Goal: Transaction & Acquisition: Download file/media

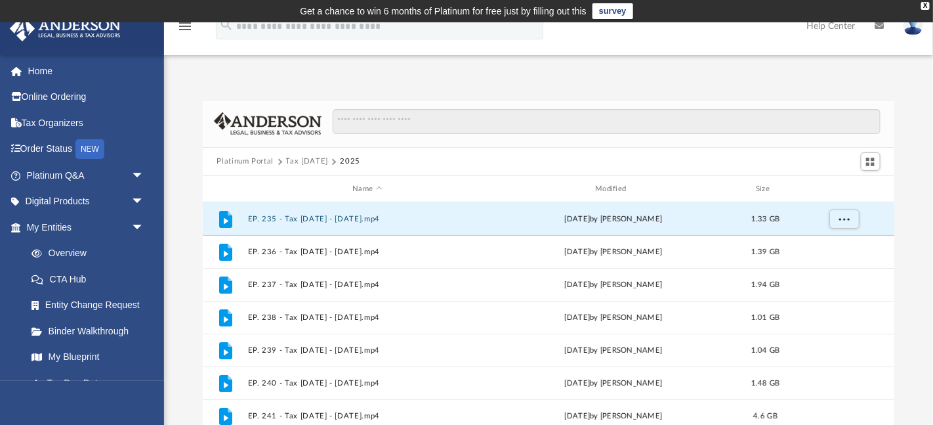
scroll to position [298, 692]
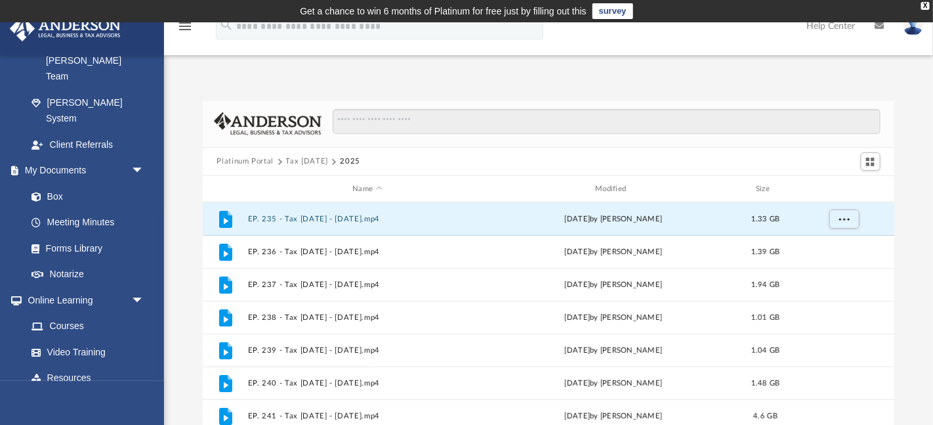
click at [297, 159] on button "Tax [DATE]" at bounding box center [307, 162] width 43 height 12
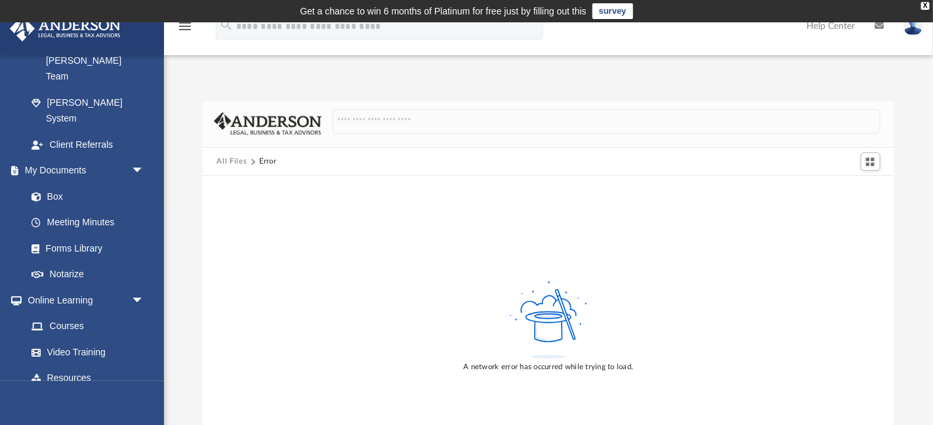
click at [240, 166] on button "All Files" at bounding box center [232, 162] width 30 height 12
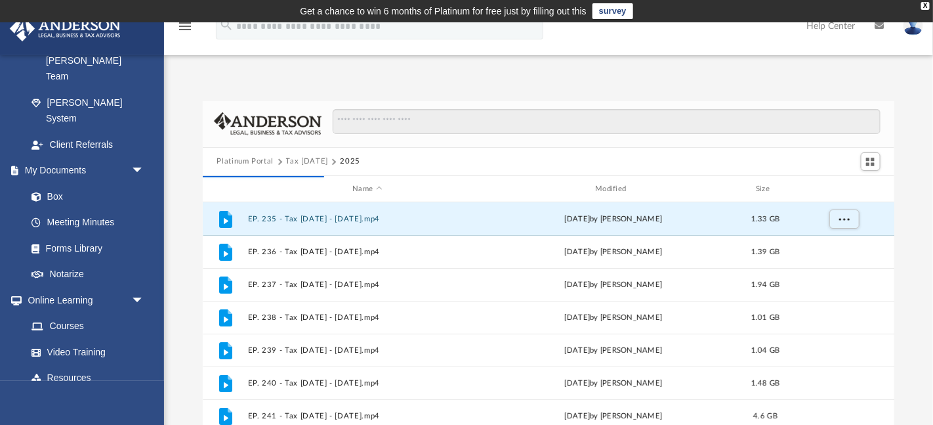
click at [299, 164] on button "Tax [DATE]" at bounding box center [307, 162] width 43 height 12
click at [307, 163] on button "Tax [DATE]" at bounding box center [307, 162] width 43 height 12
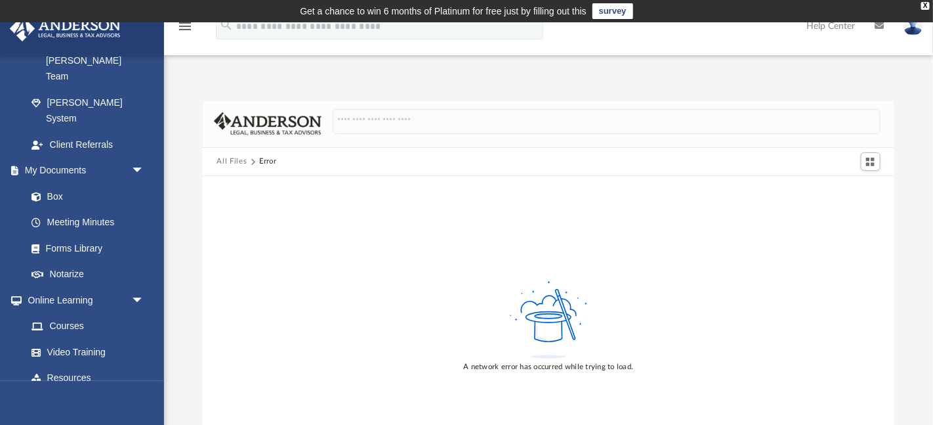
click at [228, 158] on button "All Files" at bounding box center [232, 162] width 30 height 12
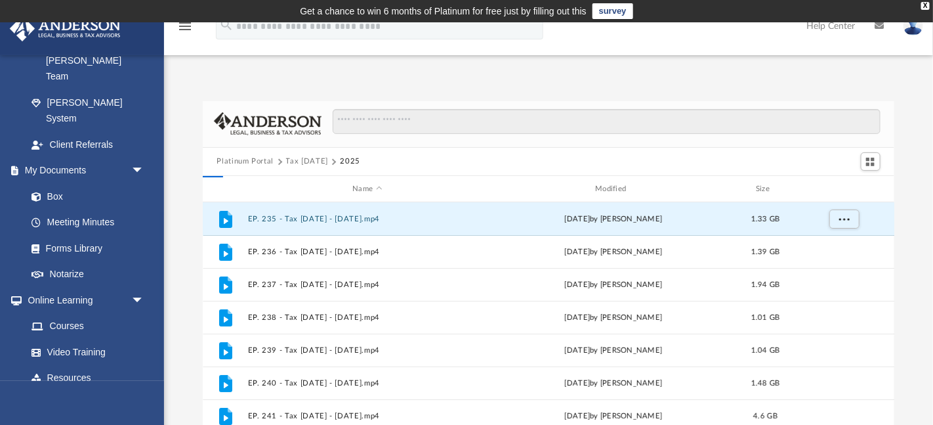
click at [228, 158] on button "Platinum Portal" at bounding box center [245, 162] width 57 height 12
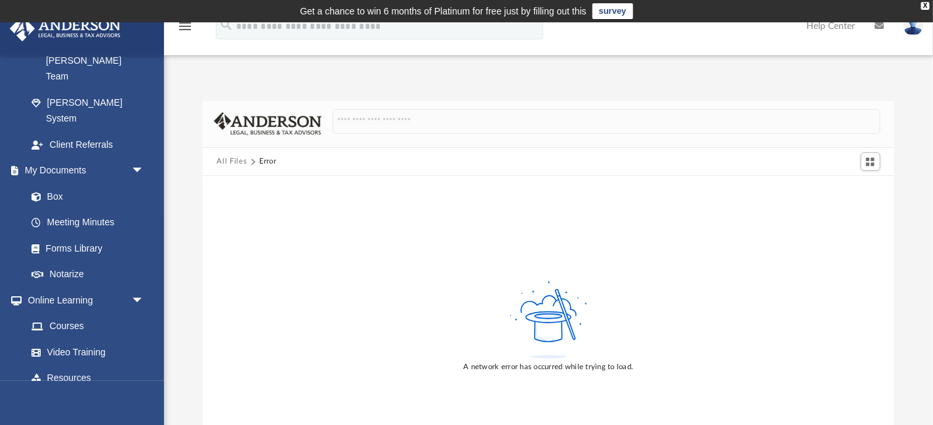
click at [230, 156] on button "All Files" at bounding box center [232, 162] width 30 height 12
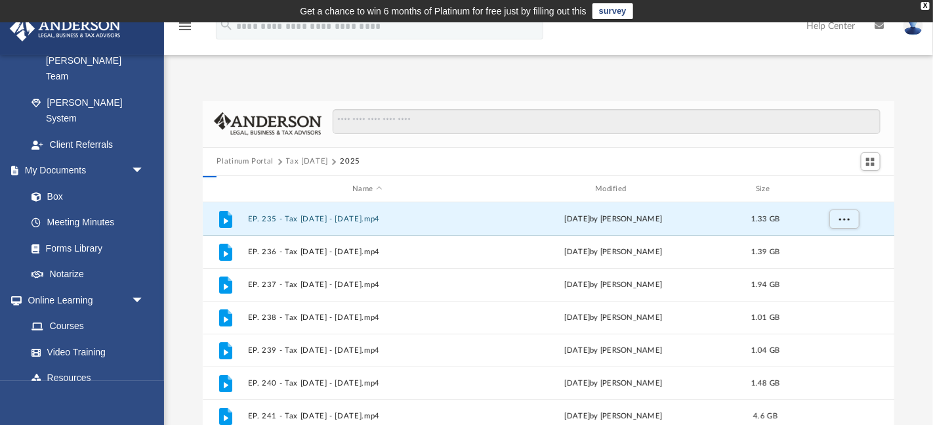
click at [230, 156] on button "Platinum Portal" at bounding box center [245, 162] width 57 height 12
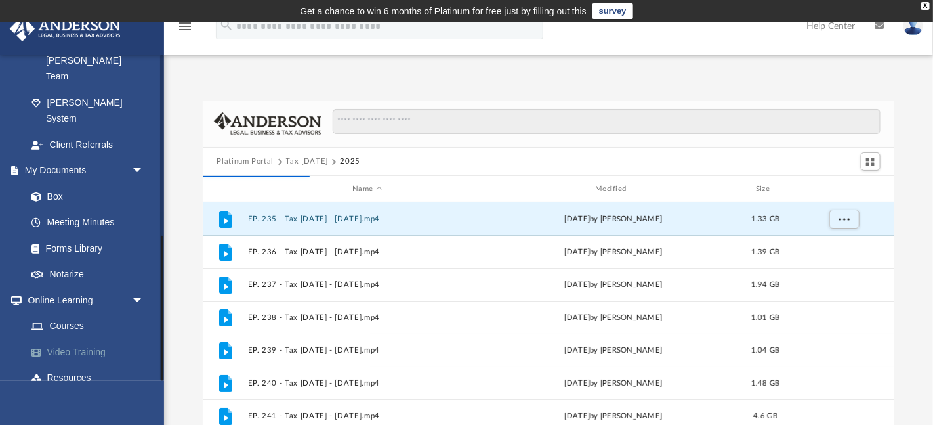
click at [54, 339] on link "Video Training" at bounding box center [91, 352] width 146 height 26
click at [59, 339] on link "Video Training" at bounding box center [91, 352] width 146 height 26
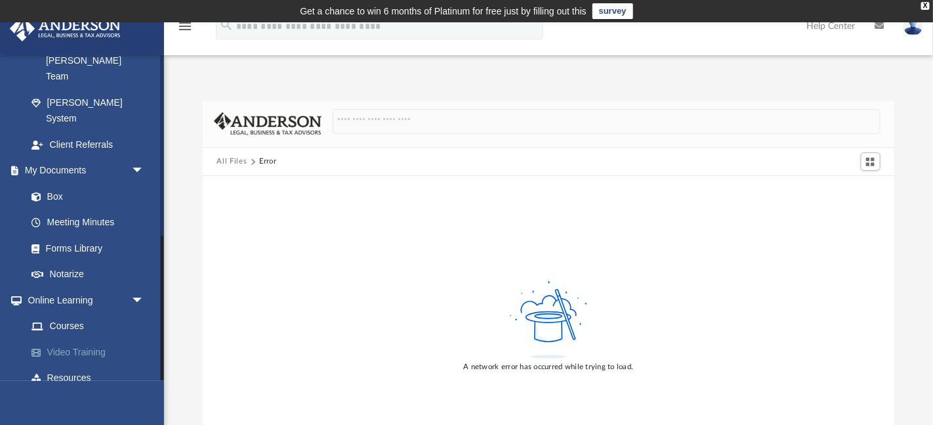
click at [59, 339] on link "Video Training" at bounding box center [91, 352] width 146 height 26
click at [222, 166] on button "All Files" at bounding box center [232, 162] width 30 height 12
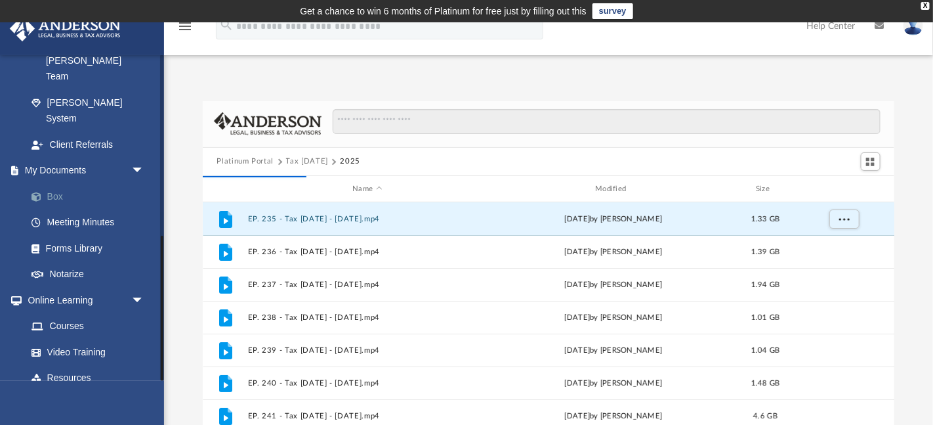
click at [52, 183] on link "Box" at bounding box center [91, 196] width 146 height 26
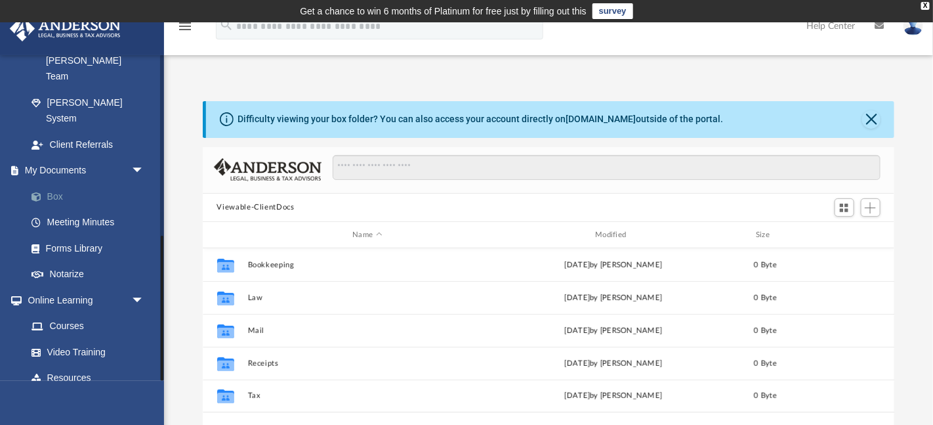
scroll to position [298, 692]
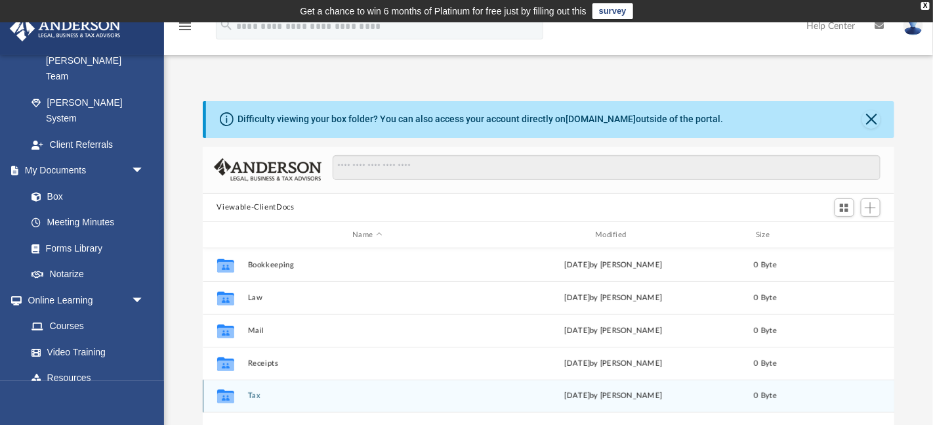
click at [261, 398] on button "Tax" at bounding box center [367, 396] width 240 height 9
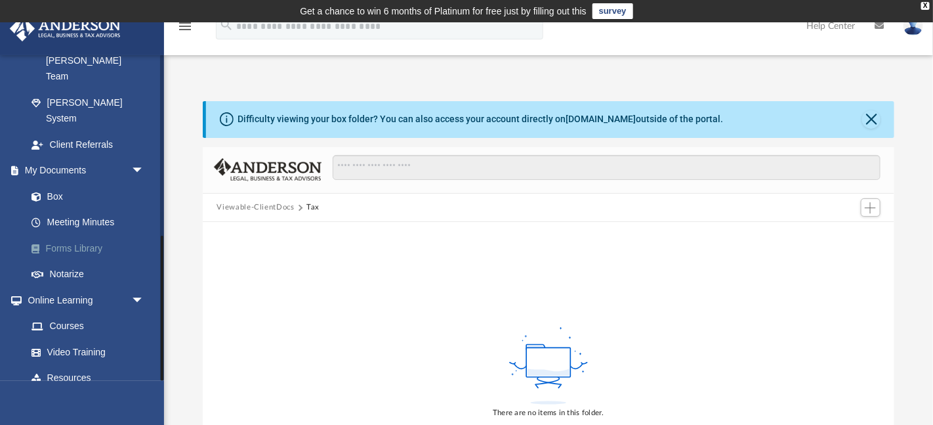
click at [58, 235] on link "Forms Library" at bounding box center [91, 248] width 146 height 26
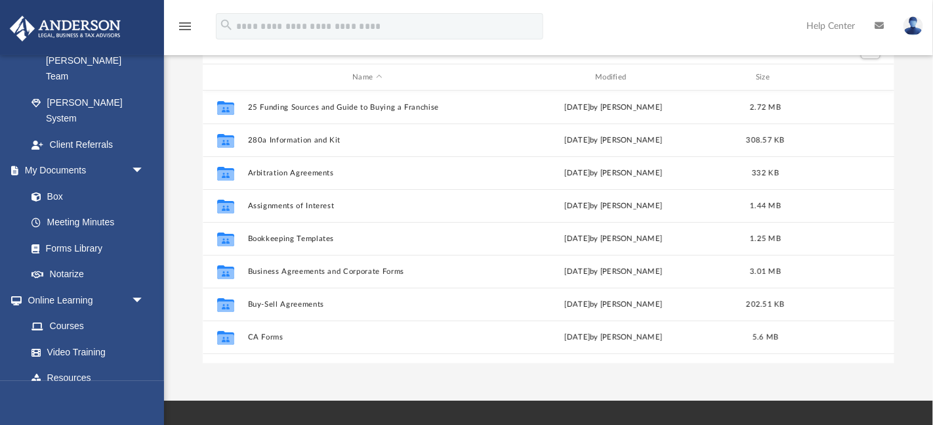
scroll to position [111, 0]
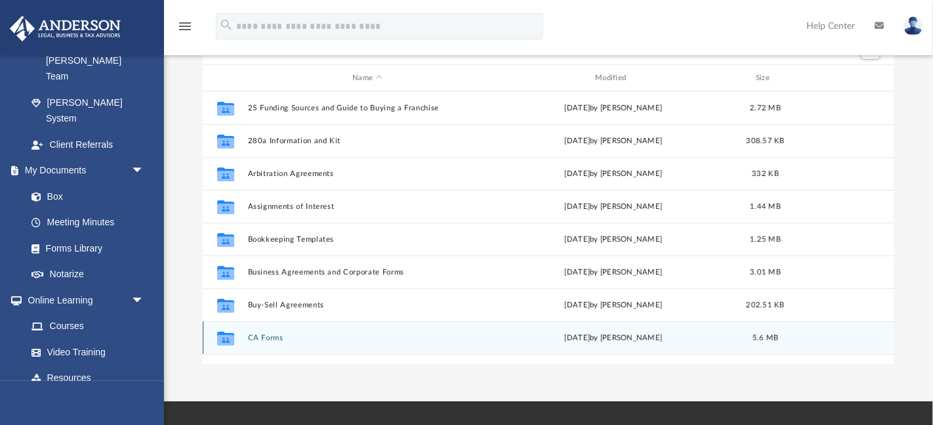
click at [268, 335] on button "CA Forms" at bounding box center [367, 337] width 240 height 9
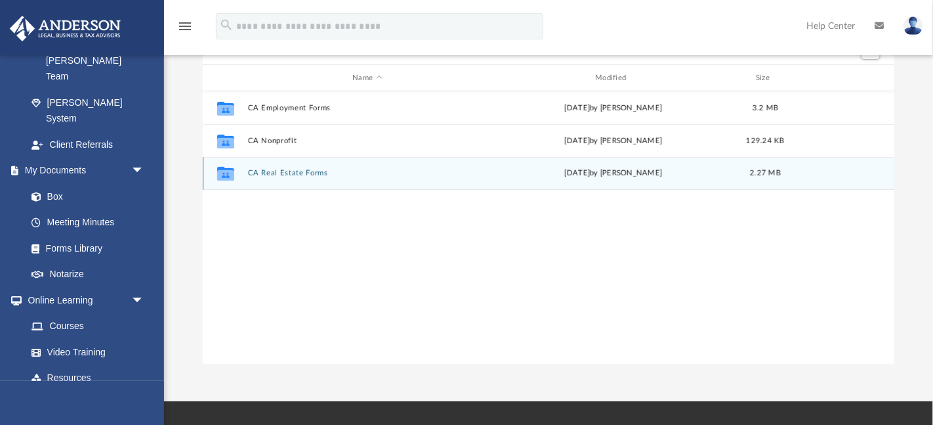
click at [291, 180] on div "Collaborated Folder CA Real Estate Forms [DATE] by [PERSON_NAME] 2.27 MB" at bounding box center [549, 173] width 692 height 33
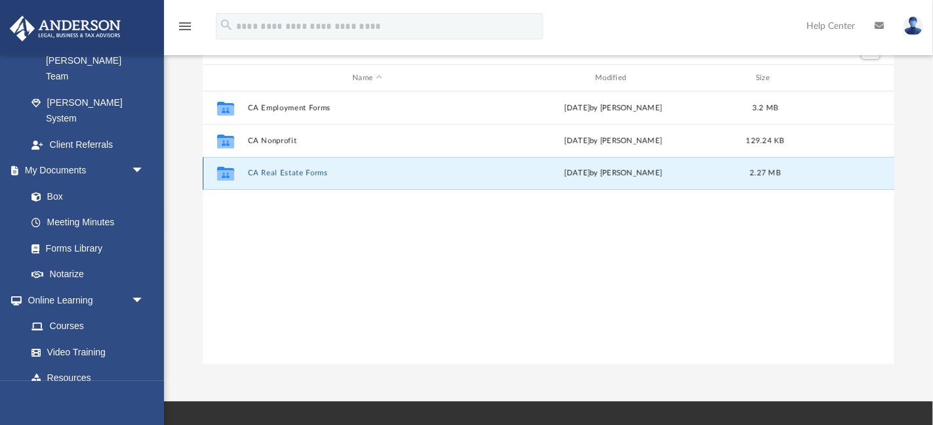
click at [285, 173] on button "CA Real Estate Forms" at bounding box center [367, 173] width 240 height 9
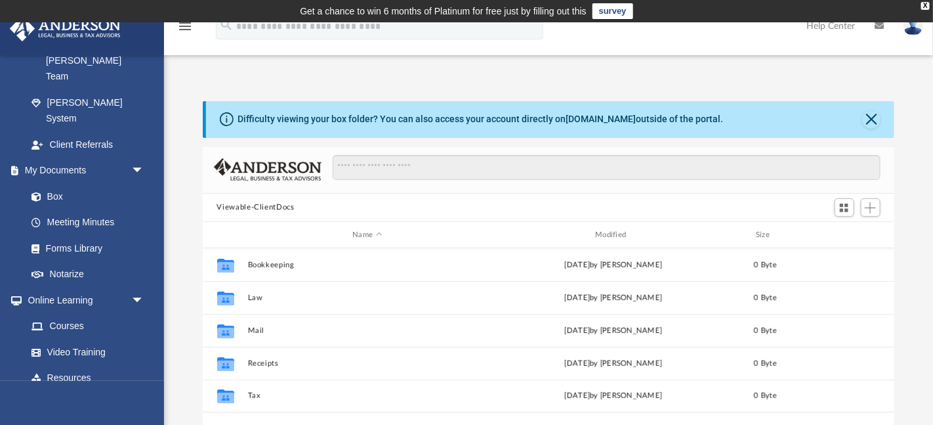
scroll to position [298, 692]
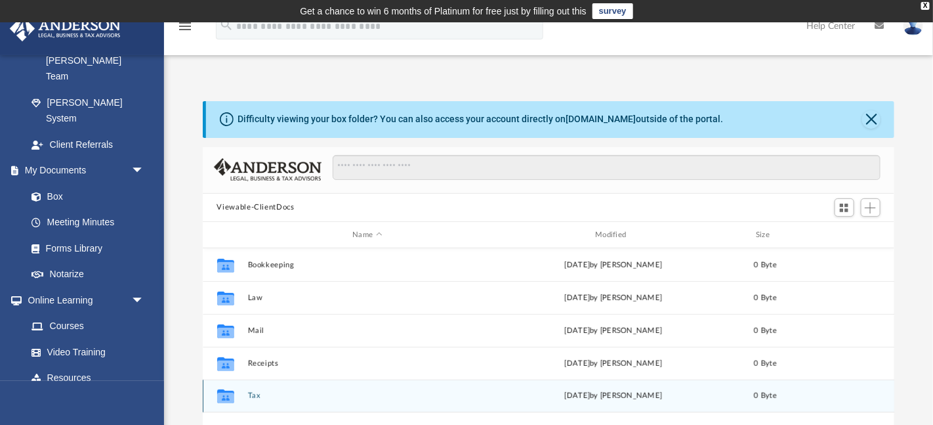
click at [259, 394] on button "Tax" at bounding box center [367, 396] width 240 height 9
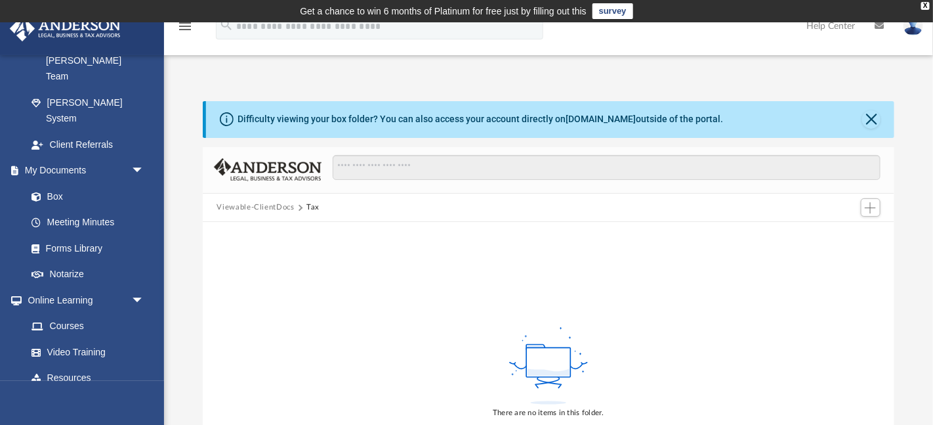
click at [314, 207] on button "Tax" at bounding box center [312, 207] width 13 height 12
click at [62, 339] on link "Video Training" at bounding box center [91, 352] width 146 height 26
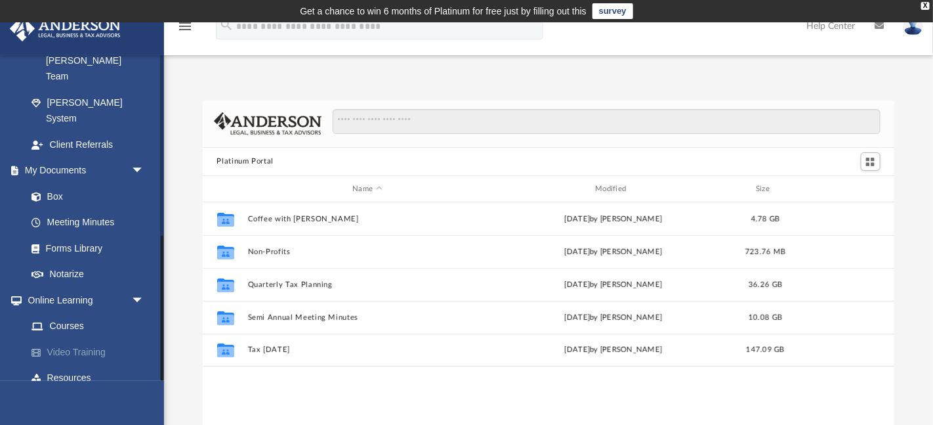
scroll to position [298, 692]
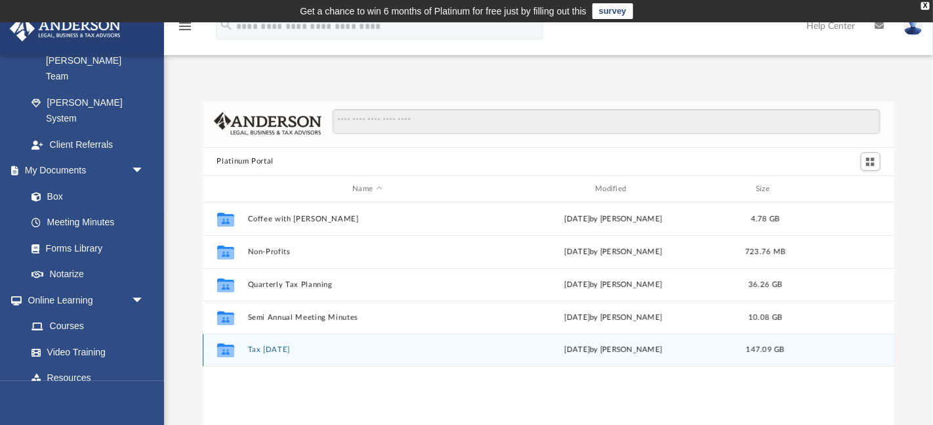
click at [292, 344] on div "Collaborated Folder Tax [DATE] [DATE] by [PERSON_NAME] 147.09 GB" at bounding box center [549, 349] width 692 height 33
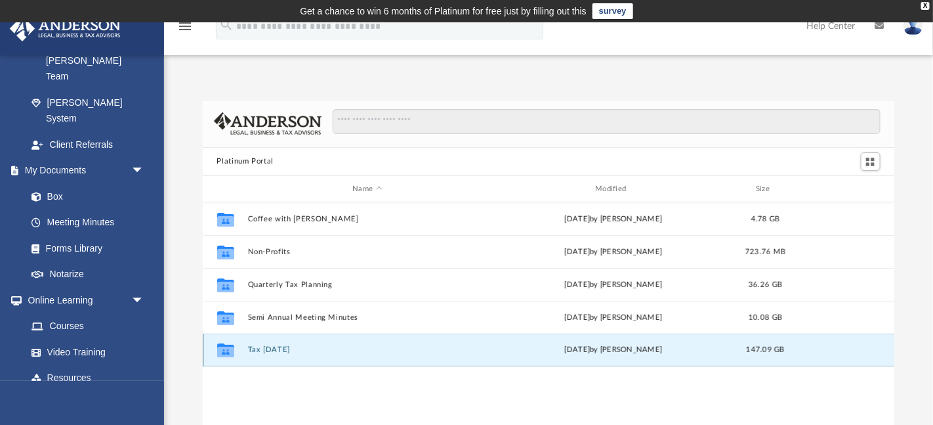
click at [282, 348] on button "Tax [DATE]" at bounding box center [367, 350] width 240 height 9
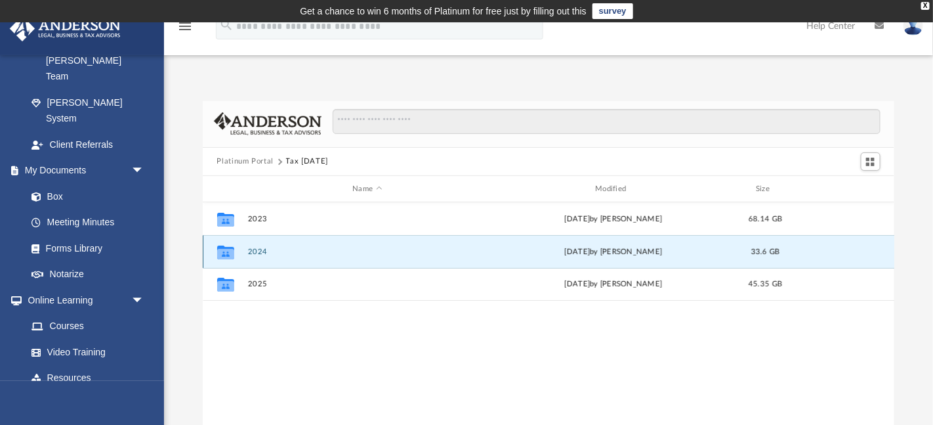
click at [257, 249] on button "2024" at bounding box center [367, 251] width 240 height 9
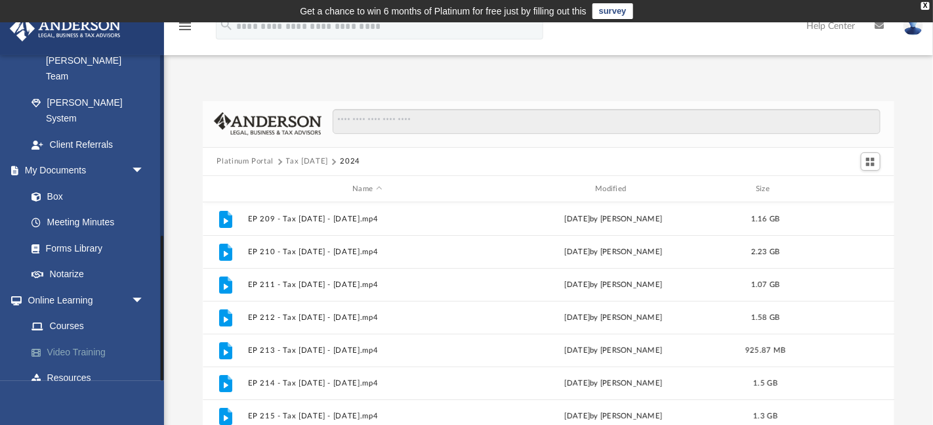
click at [69, 339] on link "Video Training" at bounding box center [91, 352] width 146 height 26
click at [71, 339] on link "Video Training" at bounding box center [91, 352] width 146 height 26
click at [74, 339] on link "Video Training" at bounding box center [91, 352] width 146 height 26
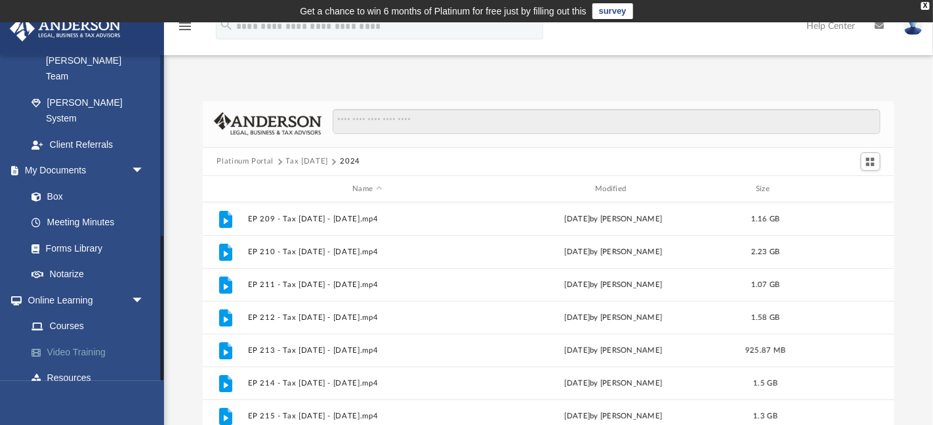
click at [74, 339] on link "Video Training" at bounding box center [91, 352] width 146 height 26
click at [264, 161] on button "Platinum Portal" at bounding box center [245, 162] width 57 height 12
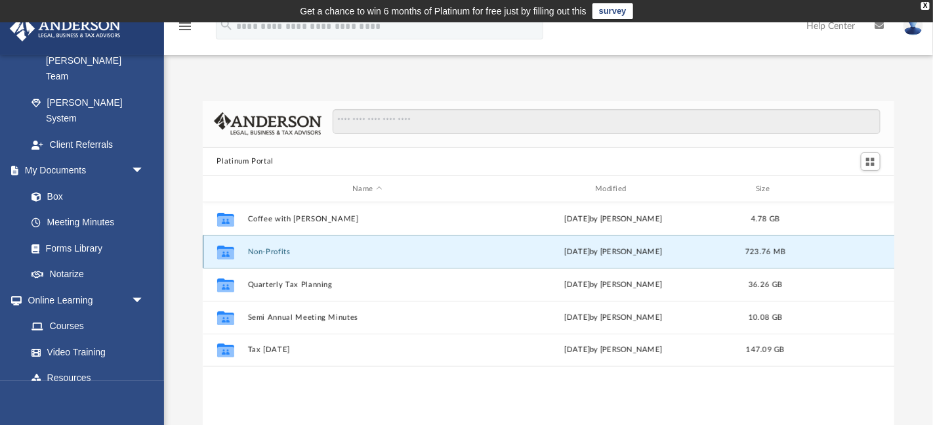
click at [257, 251] on button "Non-Profits" at bounding box center [367, 251] width 240 height 9
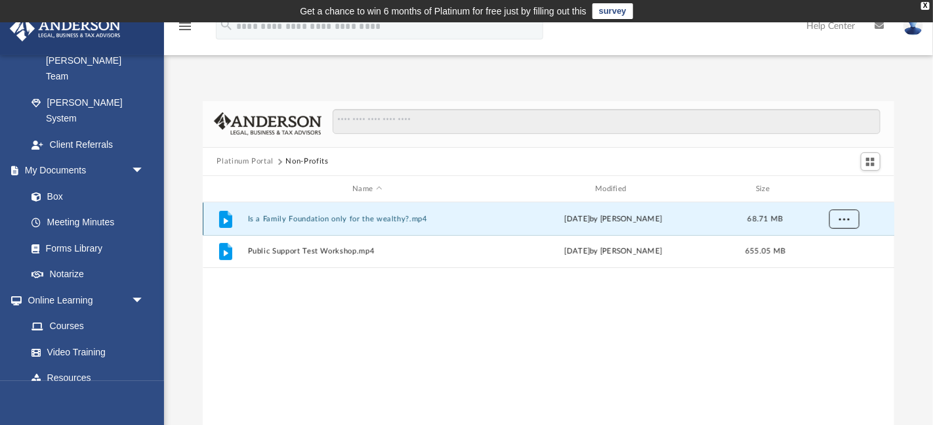
click at [850, 224] on button "More options" at bounding box center [844, 219] width 30 height 20
click at [843, 266] on li "Download" at bounding box center [833, 267] width 38 height 14
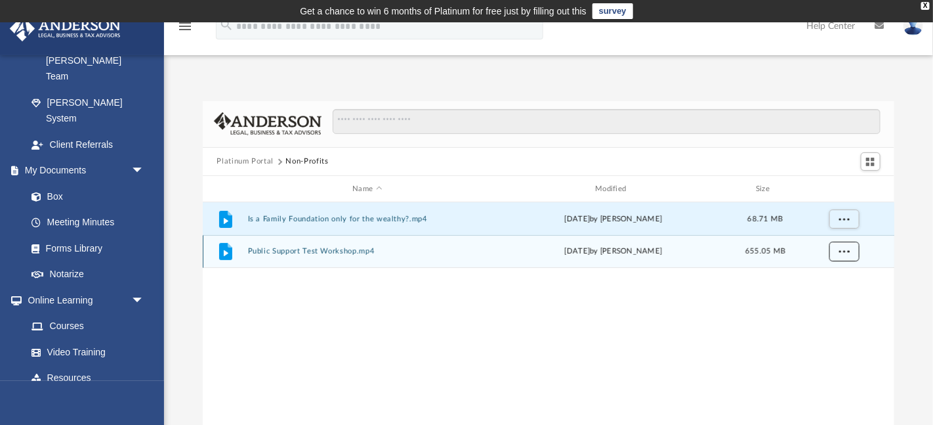
click at [843, 254] on span "More options" at bounding box center [844, 250] width 10 height 7
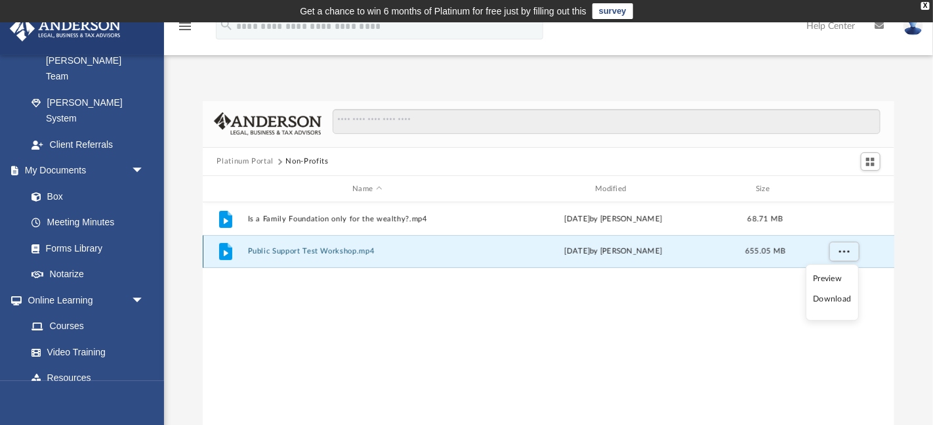
click at [320, 259] on div "File Public Support Test Workshop.mp4 [DATE] by [PERSON_NAME] 655.05 MB" at bounding box center [549, 251] width 692 height 33
click at [835, 251] on button "More options" at bounding box center [844, 252] width 30 height 20
click at [839, 251] on span "More options" at bounding box center [844, 250] width 10 height 7
click at [847, 302] on li "Download" at bounding box center [833, 300] width 38 height 14
